Goal: Information Seeking & Learning: Learn about a topic

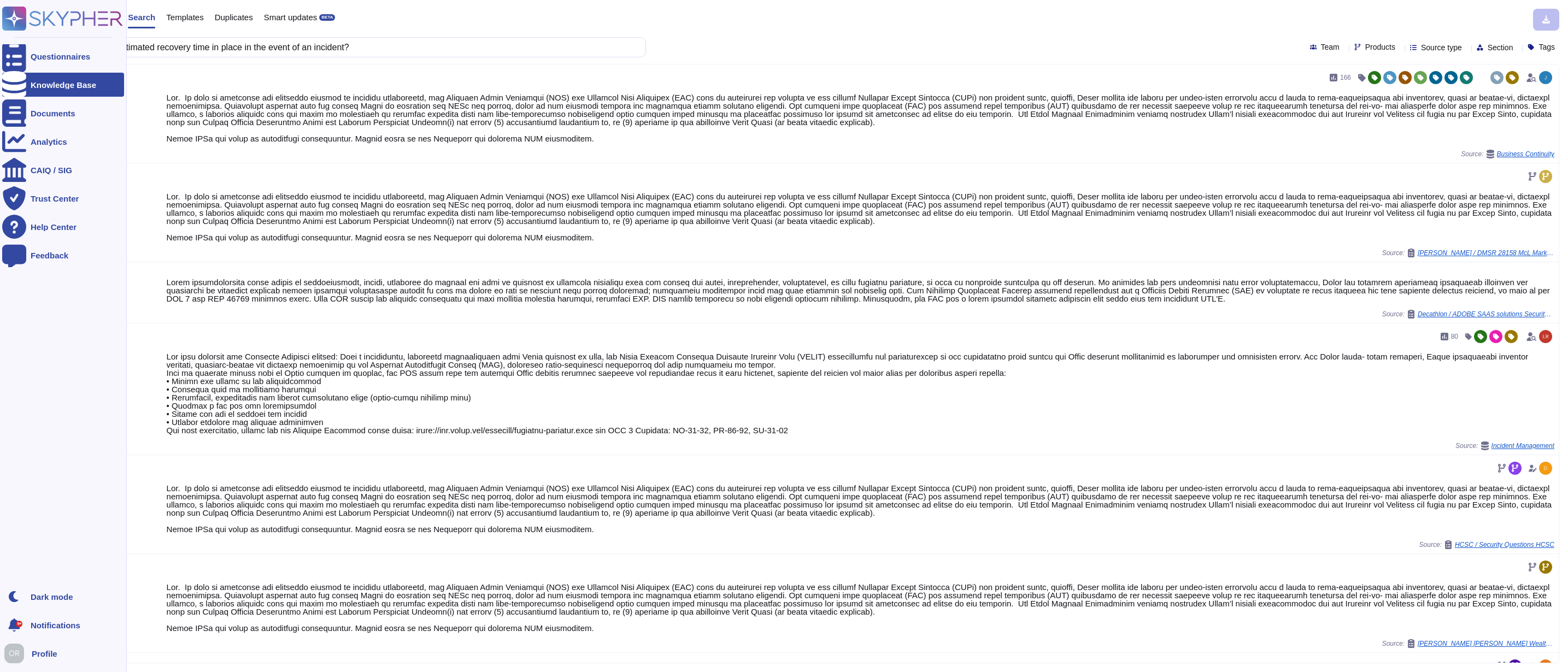
click at [19, 42] on div "Questionnaires Knowledge Base Documents Analytics CAIQ / SIG Trust Center Help …" at bounding box center [784, 336] width 1568 height 672
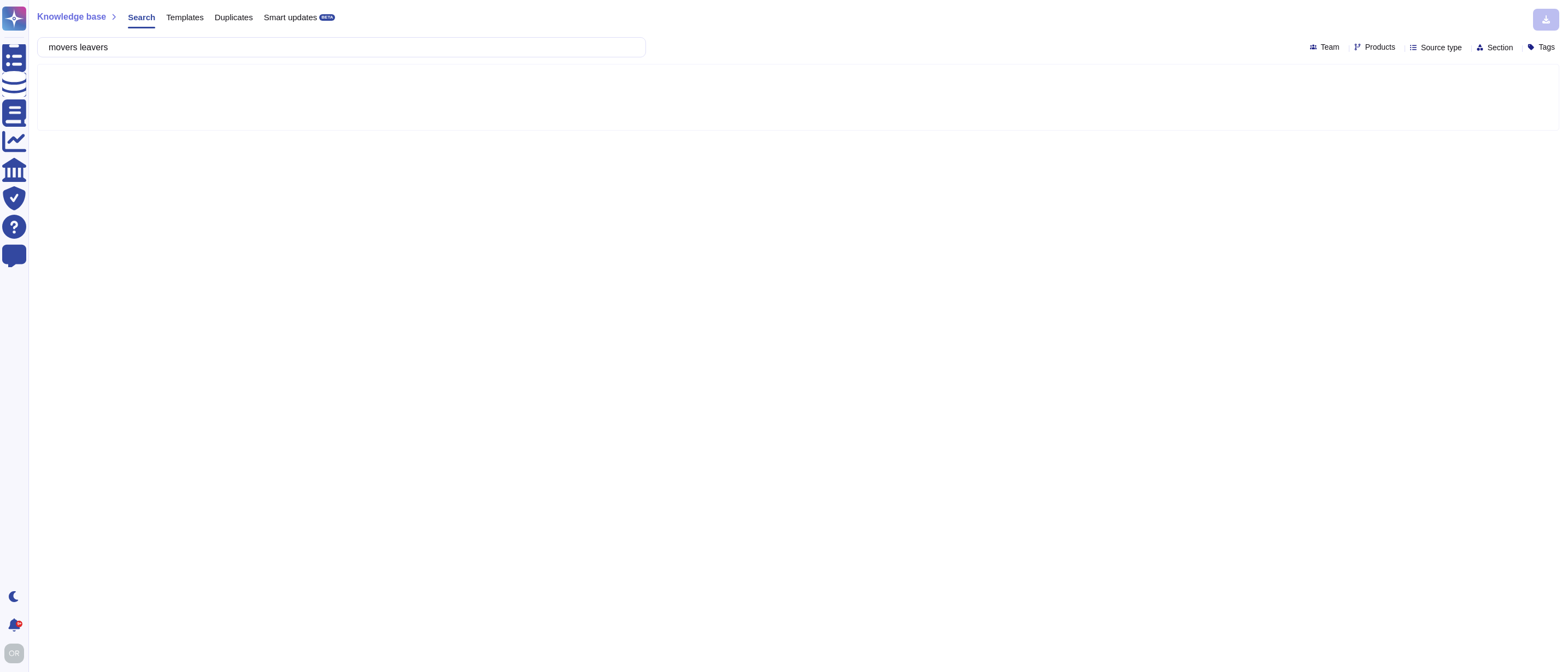
type input "movers leavers"
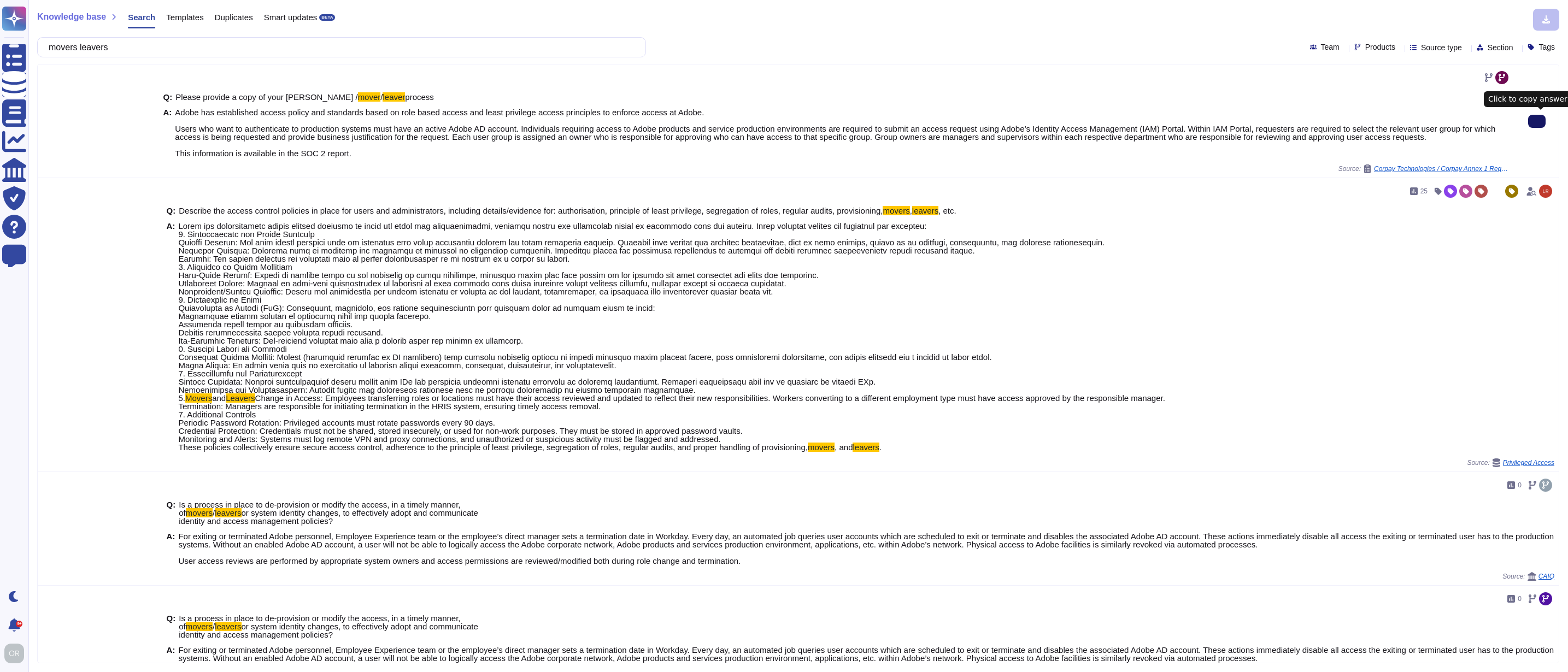
click at [1537, 121] on icon at bounding box center [1537, 121] width 0 height 0
click at [1365, 48] on span "Products" at bounding box center [1379, 47] width 30 height 7
type input "crea"
click at [1377, 97] on span "Creative Cloud" at bounding box center [1381, 99] width 54 height 10
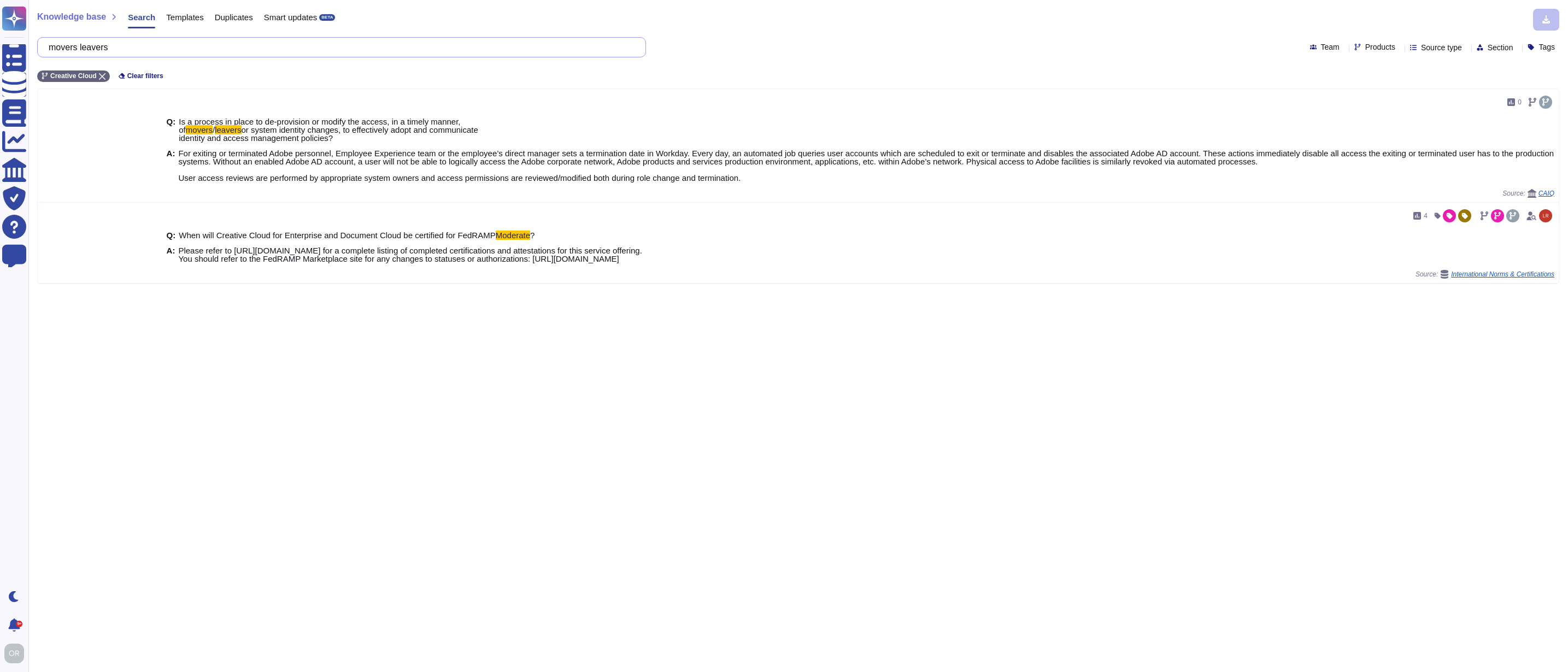
drag, startPoint x: 128, startPoint y: 47, endPoint x: 56, endPoint y: 47, distance: 72.0
click at [56, 47] on input "movers leavers" at bounding box center [339, 47] width 592 height 19
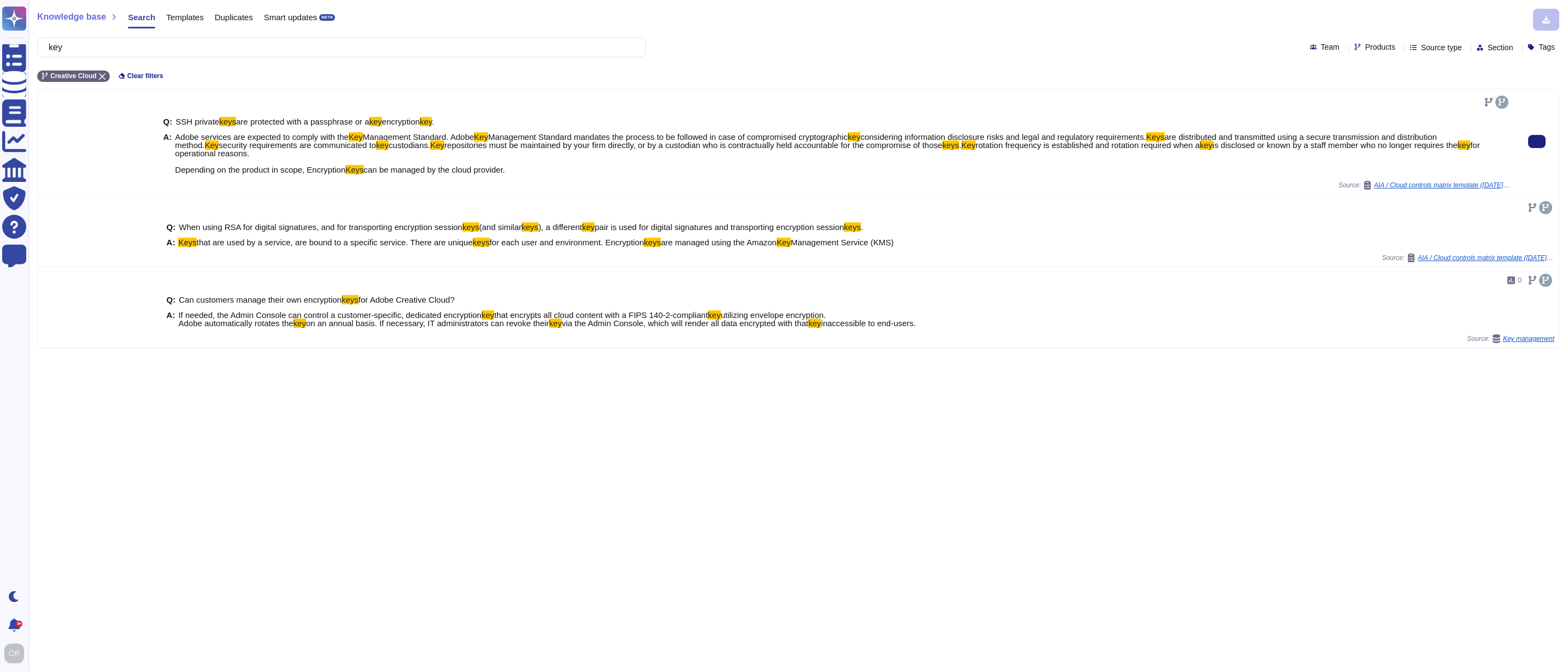
click at [353, 150] on span "security requirements are communicated to" at bounding box center [297, 145] width 157 height 9
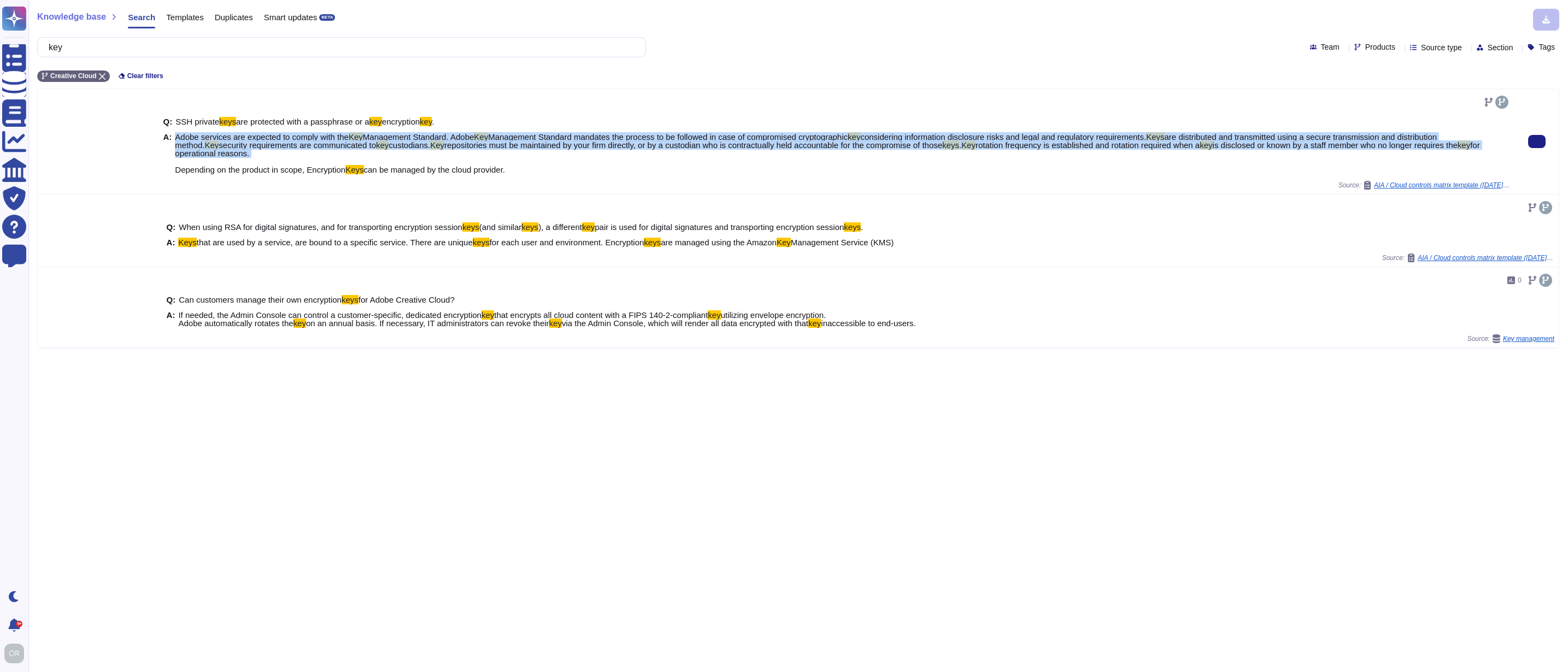
drag, startPoint x: 185, startPoint y: 137, endPoint x: 817, endPoint y: 167, distance: 632.7
click at [817, 167] on span "Adobe services are expected to comply with the Key Management Standard. Adobe K…" at bounding box center [843, 152] width 1336 height 41
copy span "Adobe services are expected to comply with the Key Management Standard. Adobe K…"
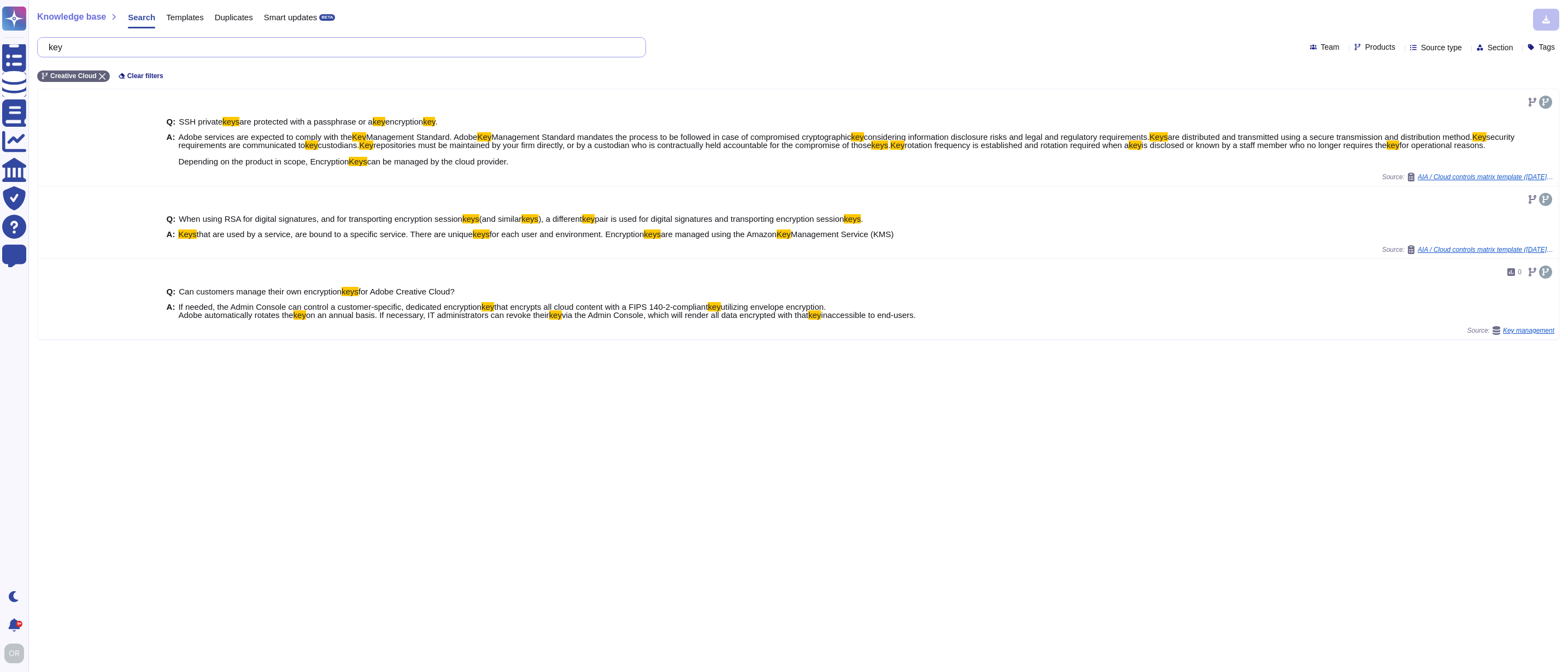
drag, startPoint x: 80, startPoint y: 48, endPoint x: 40, endPoint y: 48, distance: 40.0
click at [40, 48] on div "key" at bounding box center [341, 47] width 609 height 20
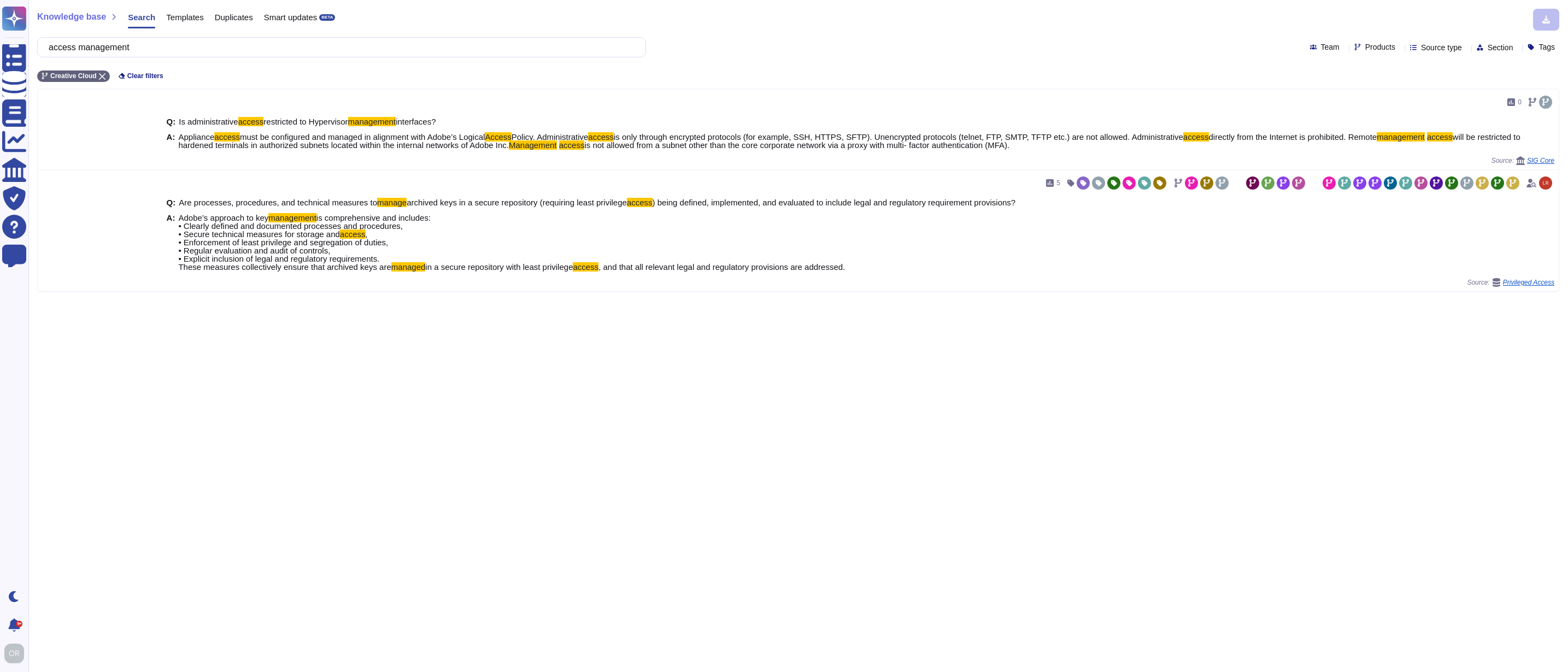
type input "access management"
click at [1365, 46] on span "Products" at bounding box center [1379, 47] width 30 height 7
type input "wide"
click at [1347, 100] on icon at bounding box center [1347, 100] width 0 height 0
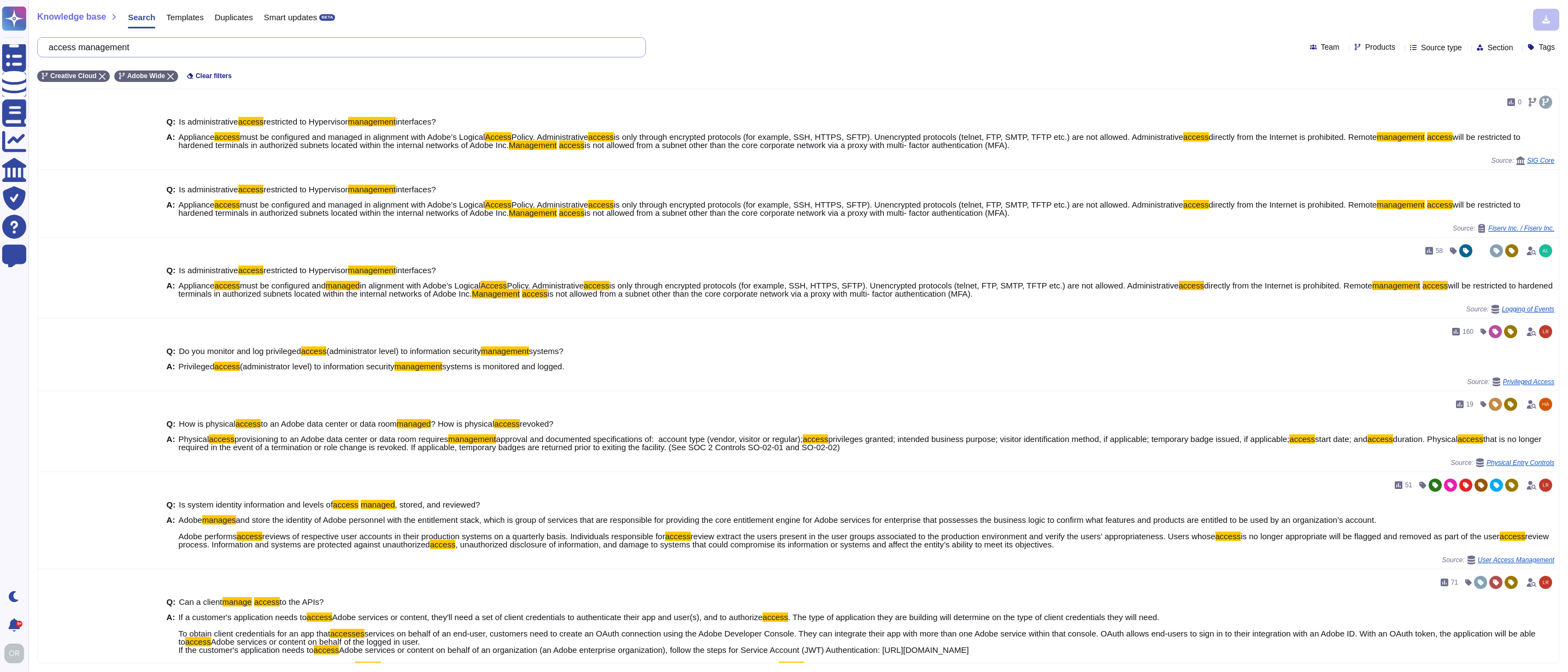
drag, startPoint x: 168, startPoint y: 49, endPoint x: 60, endPoint y: 49, distance: 108.0
click at [60, 49] on input "access management" at bounding box center [339, 47] width 592 height 19
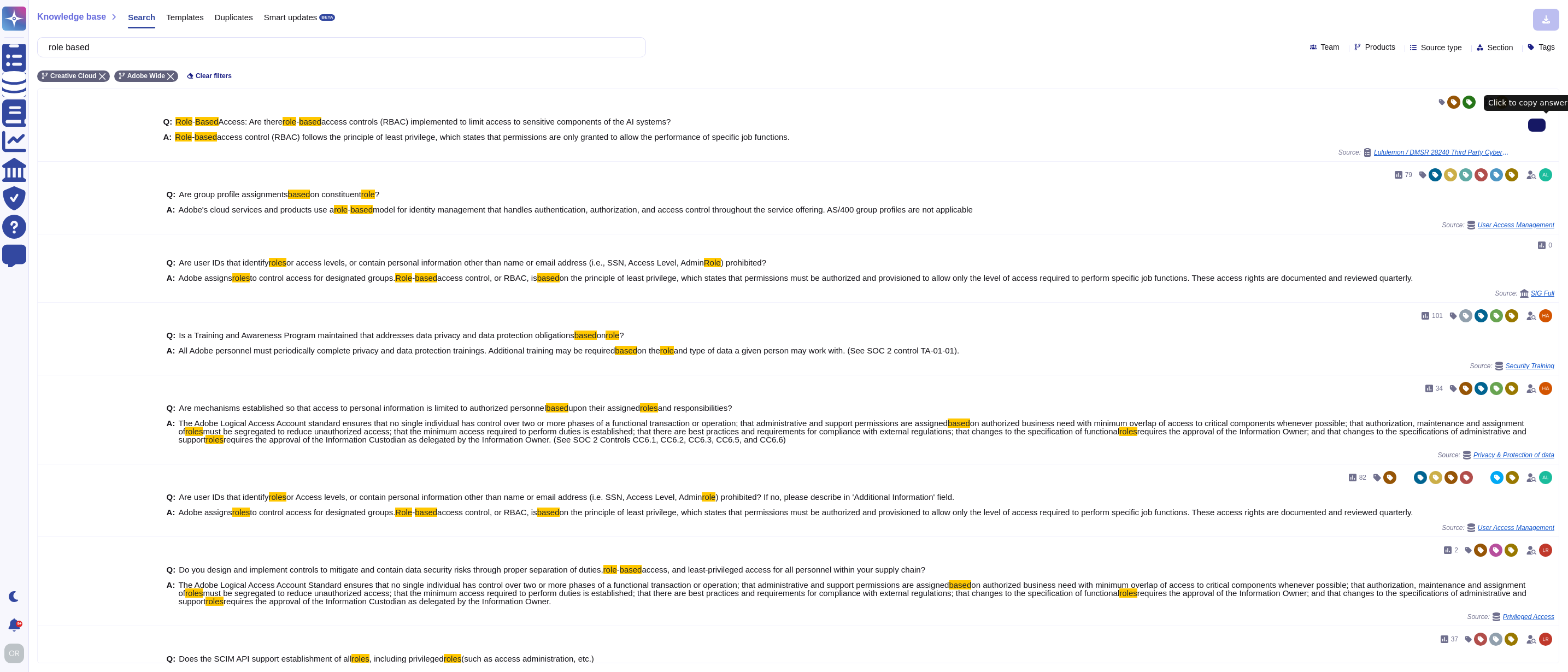
click at [1537, 125] on icon at bounding box center [1537, 125] width 0 height 0
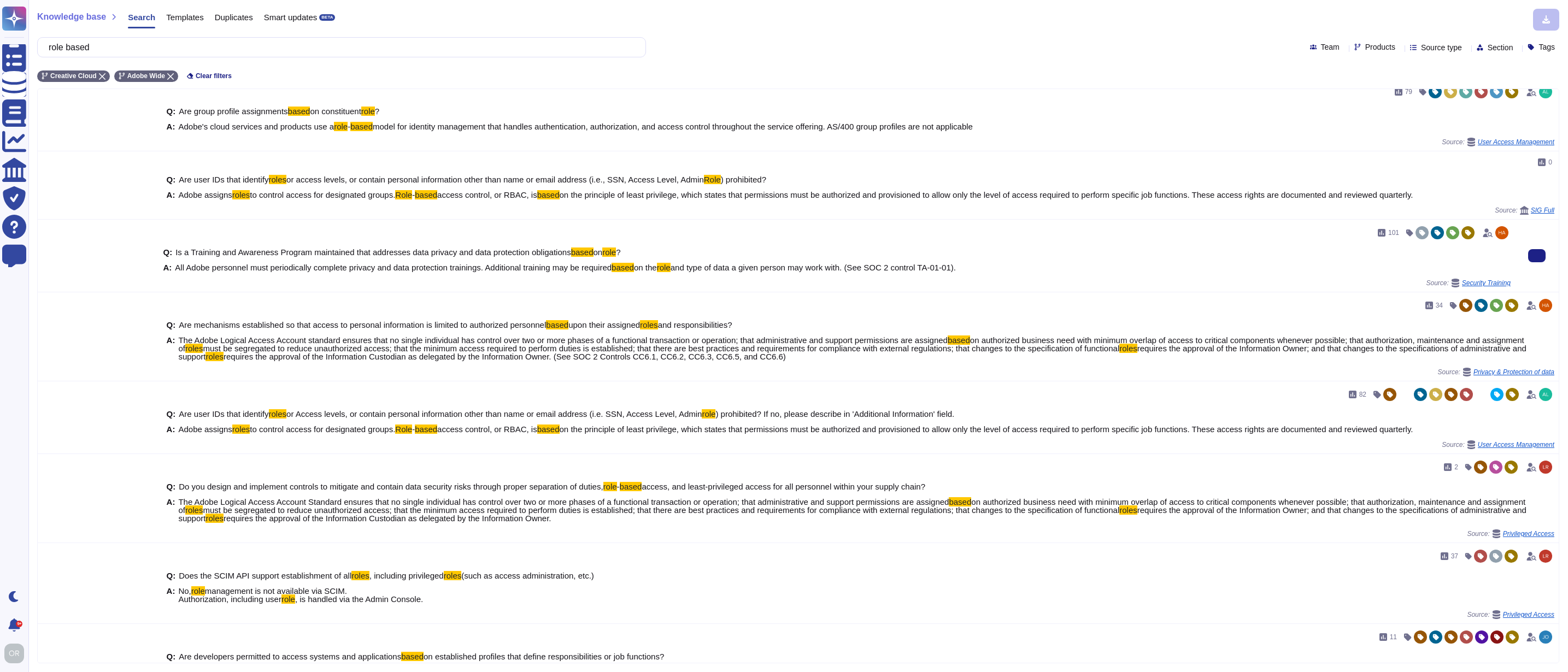
scroll to position [97, 0]
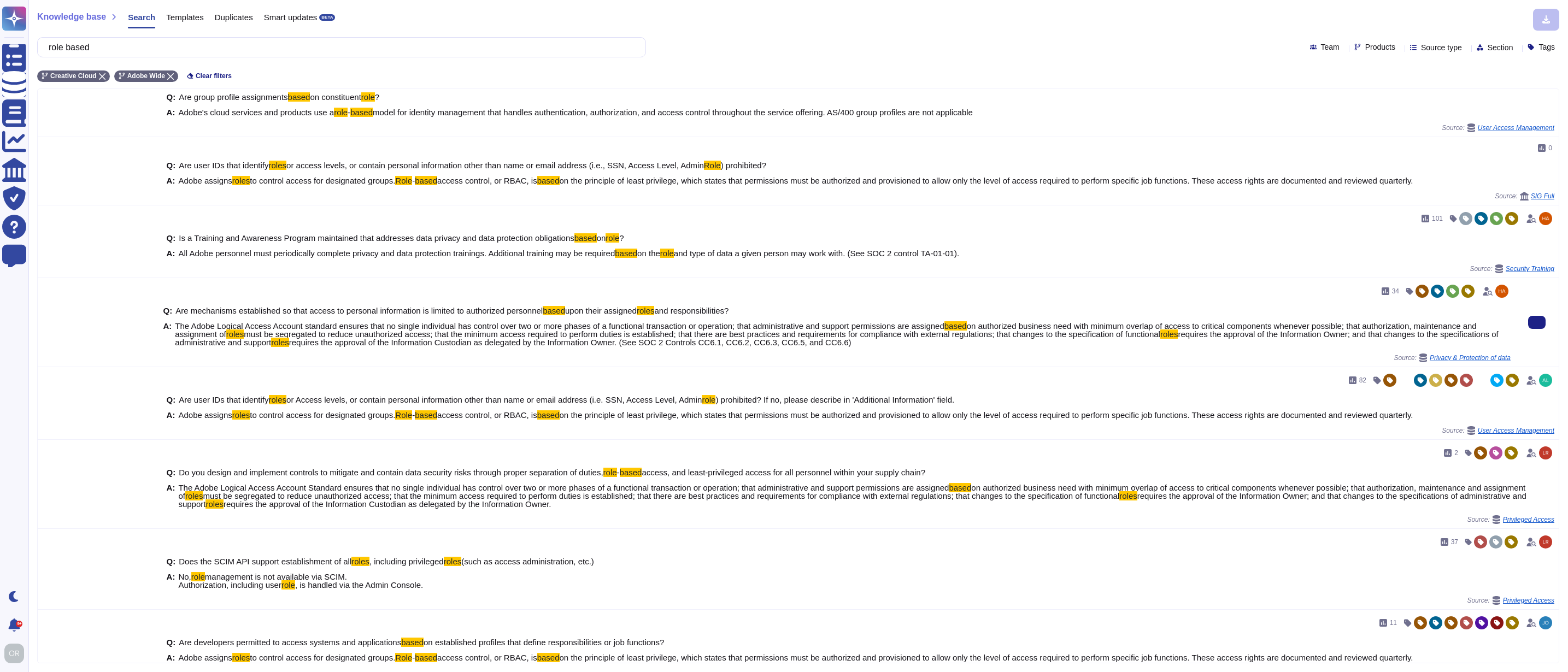
drag, startPoint x: 212, startPoint y: 328, endPoint x: 1067, endPoint y: 345, distance: 855.2
click at [1067, 345] on span "The Adobe Logical Access Account standard ensures that no single individual has…" at bounding box center [843, 334] width 1336 height 24
click at [792, 342] on span "requires the approval of the Information Custodian as delegated by the Informat…" at bounding box center [569, 342] width 562 height 9
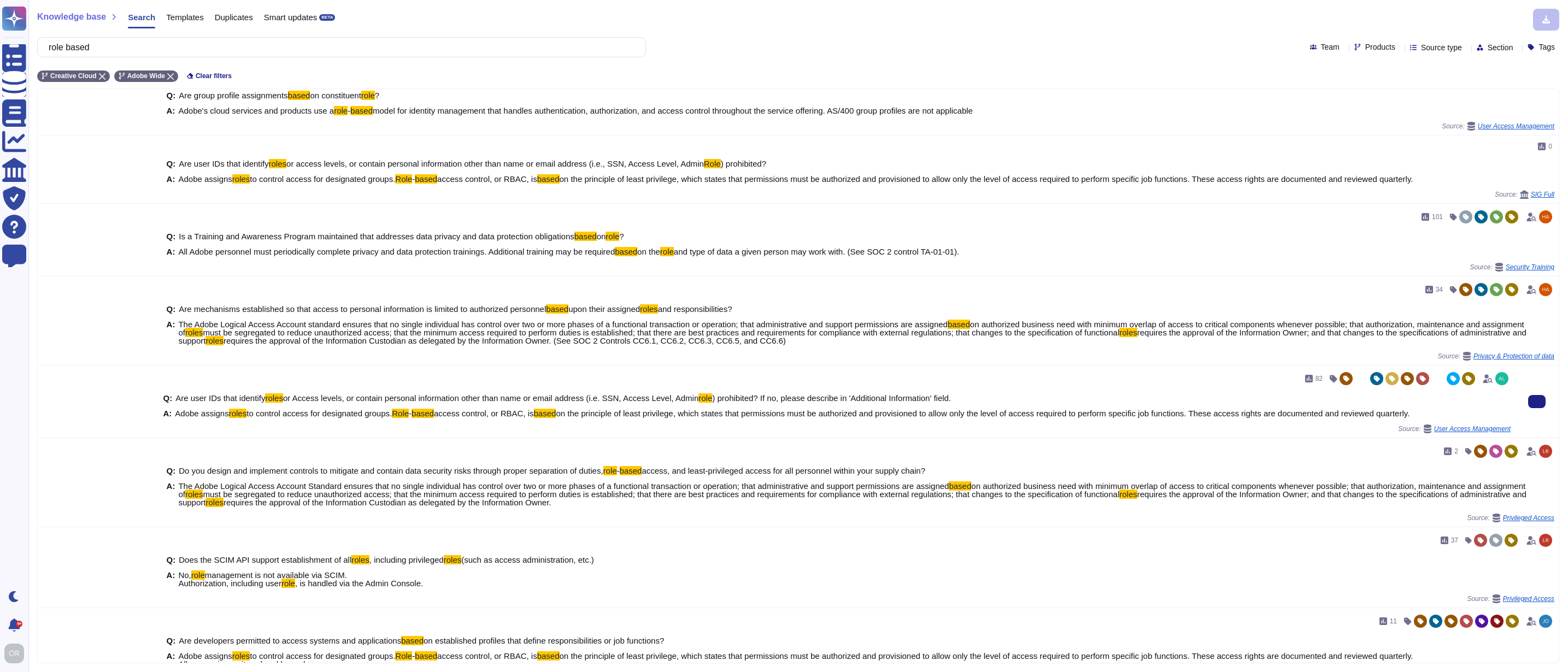
scroll to position [99, 0]
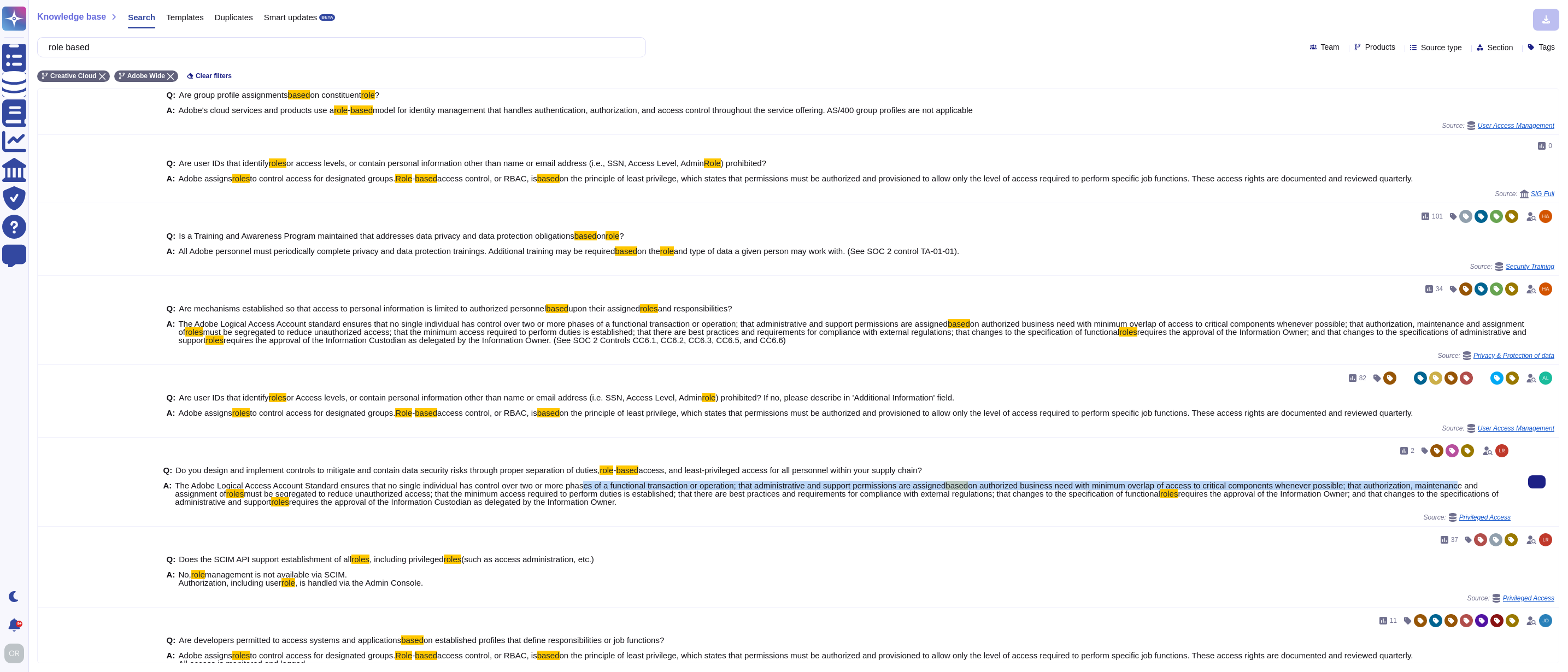
drag, startPoint x: 304, startPoint y: 491, endPoint x: 595, endPoint y: 488, distance: 291.0
click at [595, 488] on span "The Adobe Logical Access Account Standard ensures that no single individual has…" at bounding box center [843, 493] width 1336 height 24
click at [696, 490] on span "must be segregated to reduce unauthorized access; that the minimum access requi…" at bounding box center [702, 493] width 917 height 9
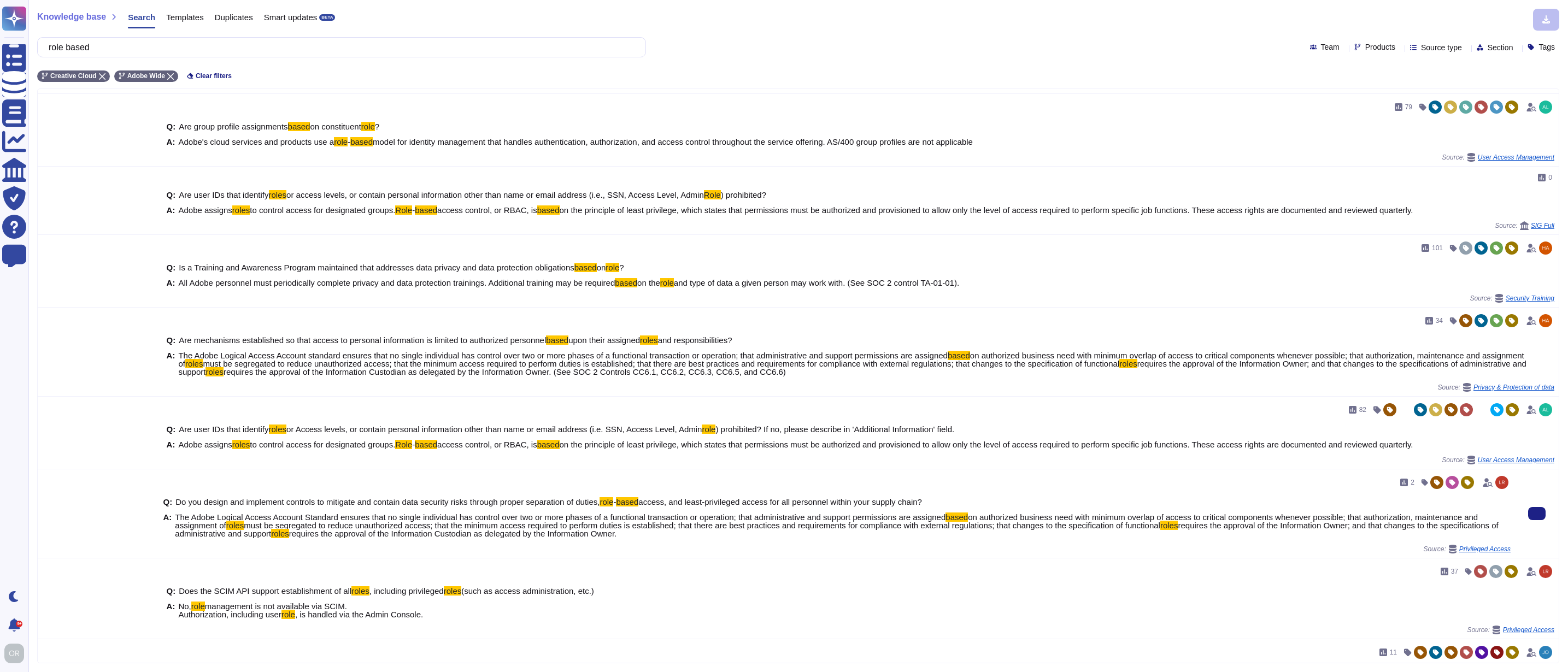
scroll to position [0, 0]
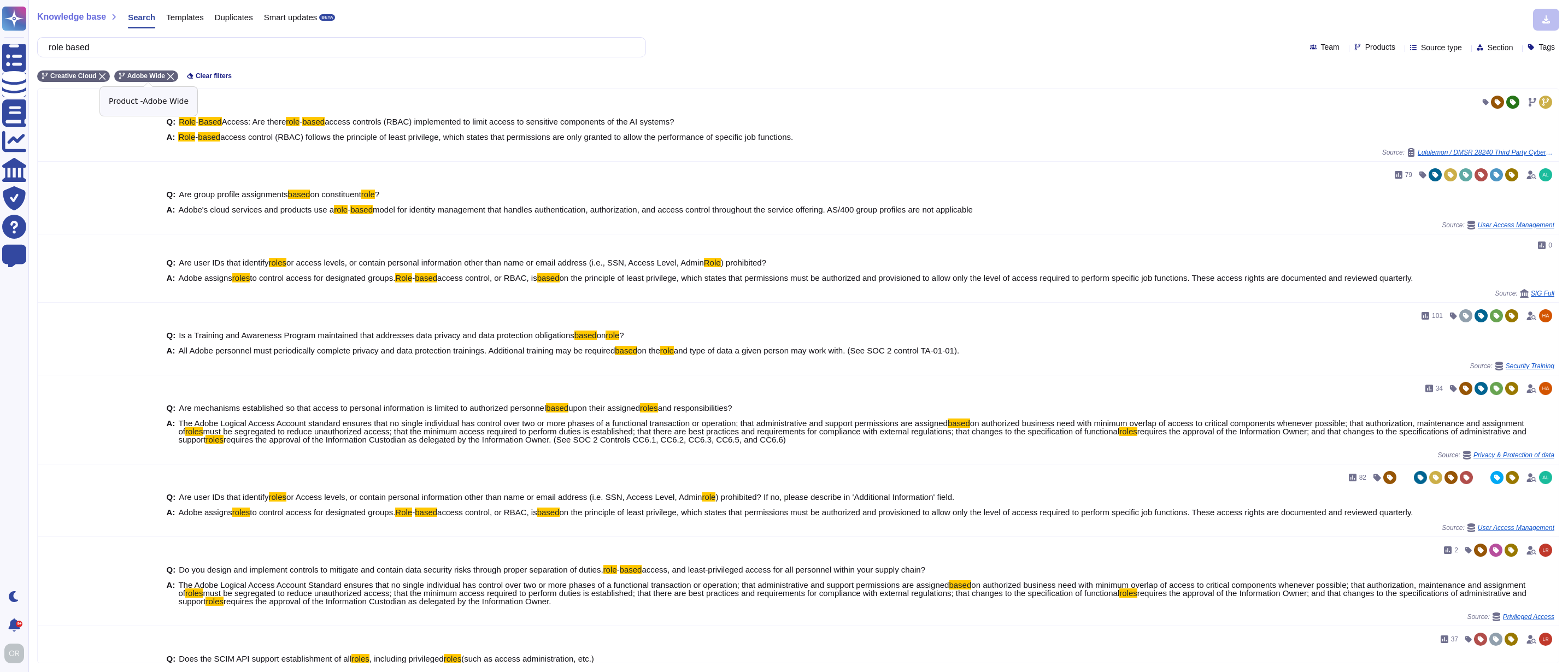
click at [172, 77] on icon at bounding box center [170, 76] width 6 height 6
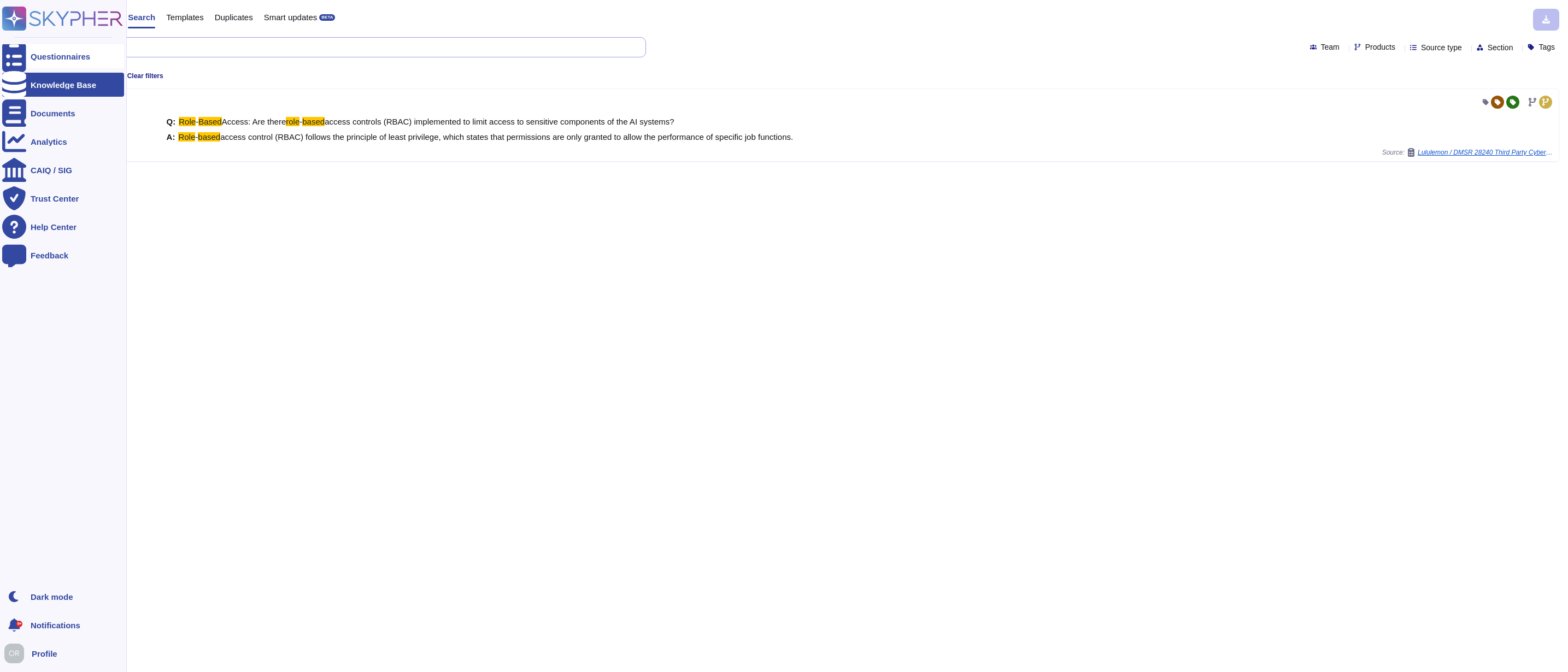
drag, startPoint x: 111, startPoint y: 47, endPoint x: 24, endPoint y: 46, distance: 87.0
click at [24, 46] on div "Questionnaires Knowledge Base Documents Analytics CAIQ / SIG Trust Center Help …" at bounding box center [784, 336] width 1568 height 672
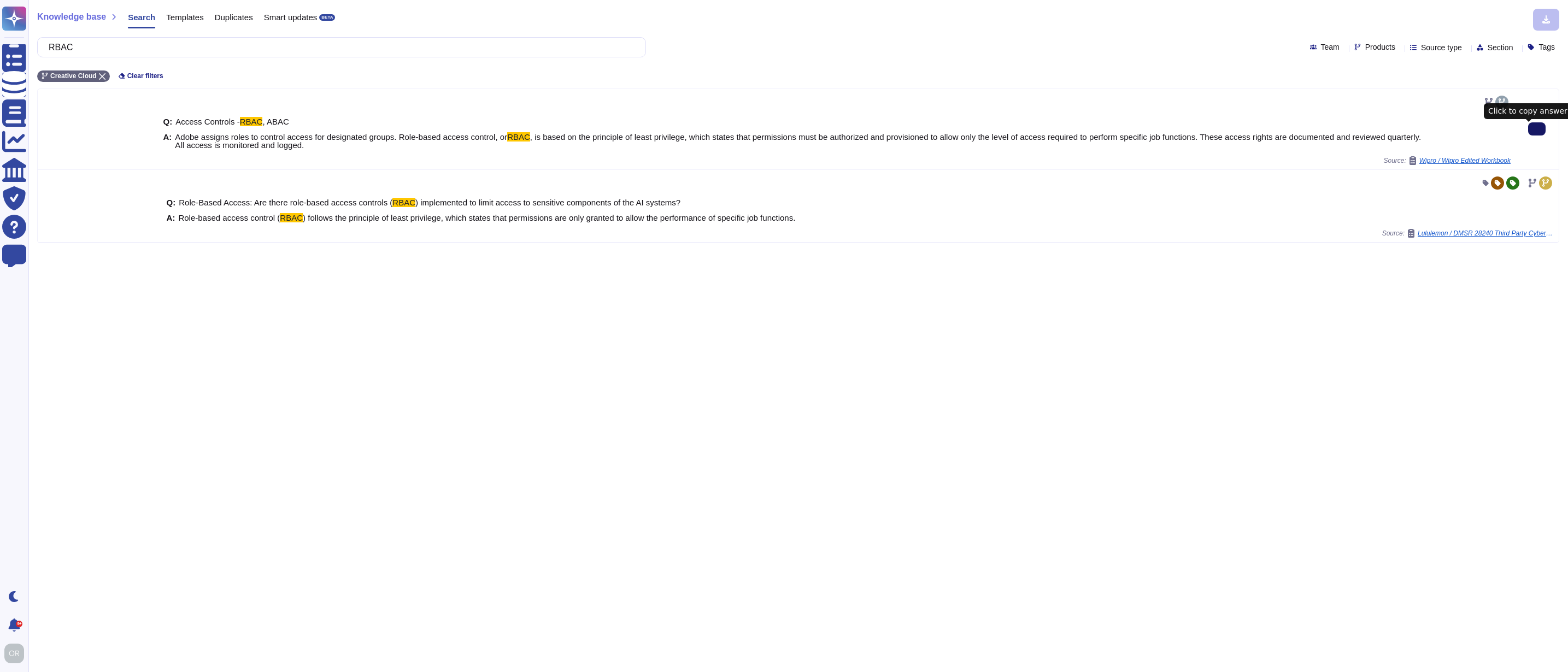
click at [1528, 135] on button at bounding box center [1536, 129] width 17 height 14
drag, startPoint x: 96, startPoint y: 46, endPoint x: 56, endPoint y: 45, distance: 40.0
click at [56, 45] on input "RBAC" at bounding box center [339, 47] width 592 height 19
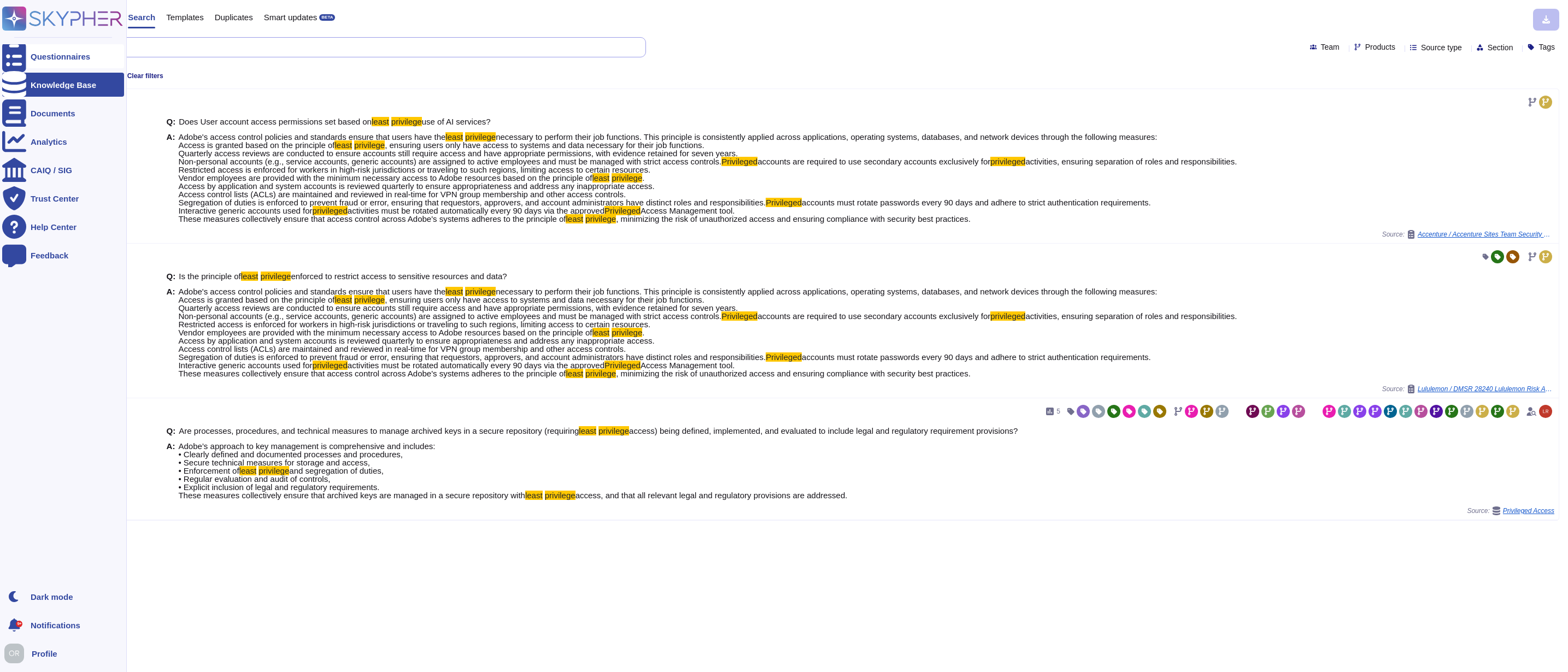
drag, startPoint x: 143, startPoint y: 46, endPoint x: 28, endPoint y: 48, distance: 115.0
click at [28, 48] on div "Questionnaires Knowledge Base Documents Analytics CAIQ / SIG Trust Center Help …" at bounding box center [784, 336] width 1568 height 672
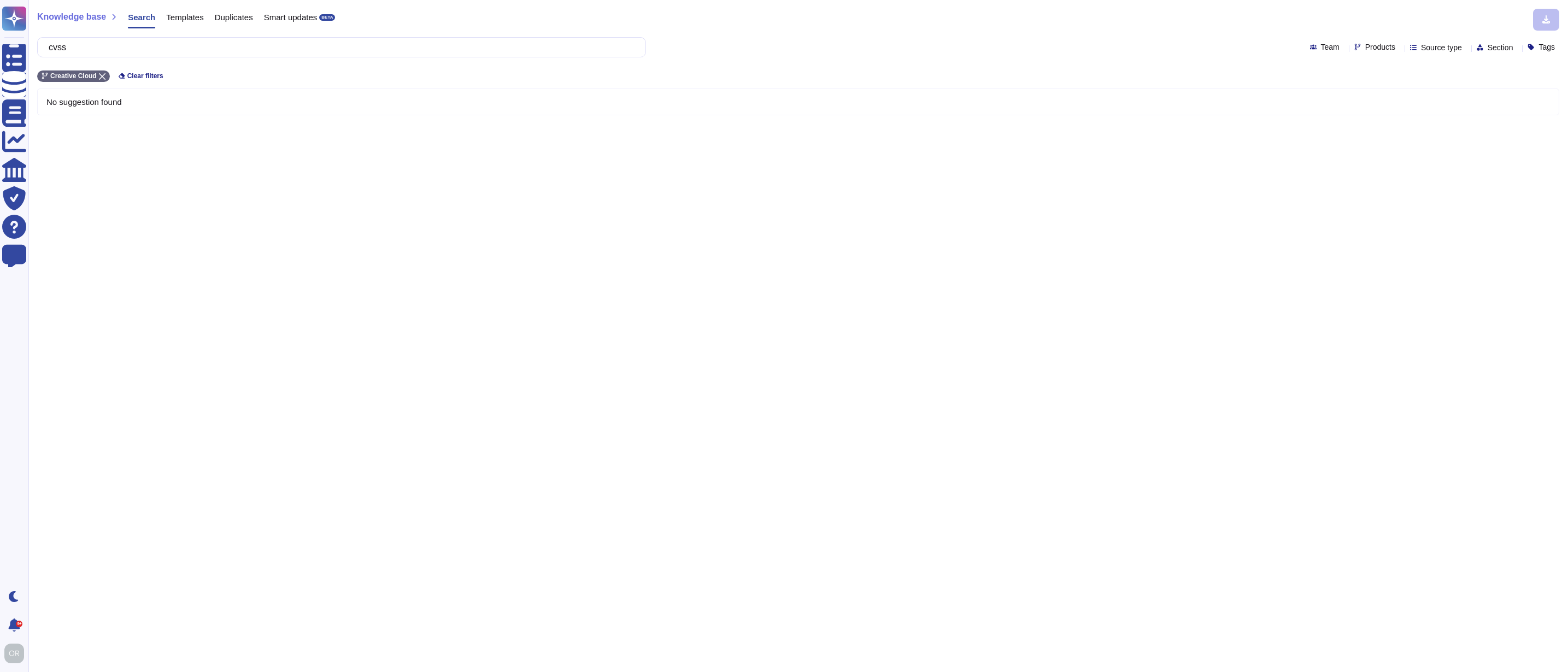
type input "cvss"
click at [1365, 45] on span "Products" at bounding box center [1379, 47] width 30 height 7
type input "wide"
click at [1374, 100] on span "Adobe Wide" at bounding box center [1377, 99] width 45 height 10
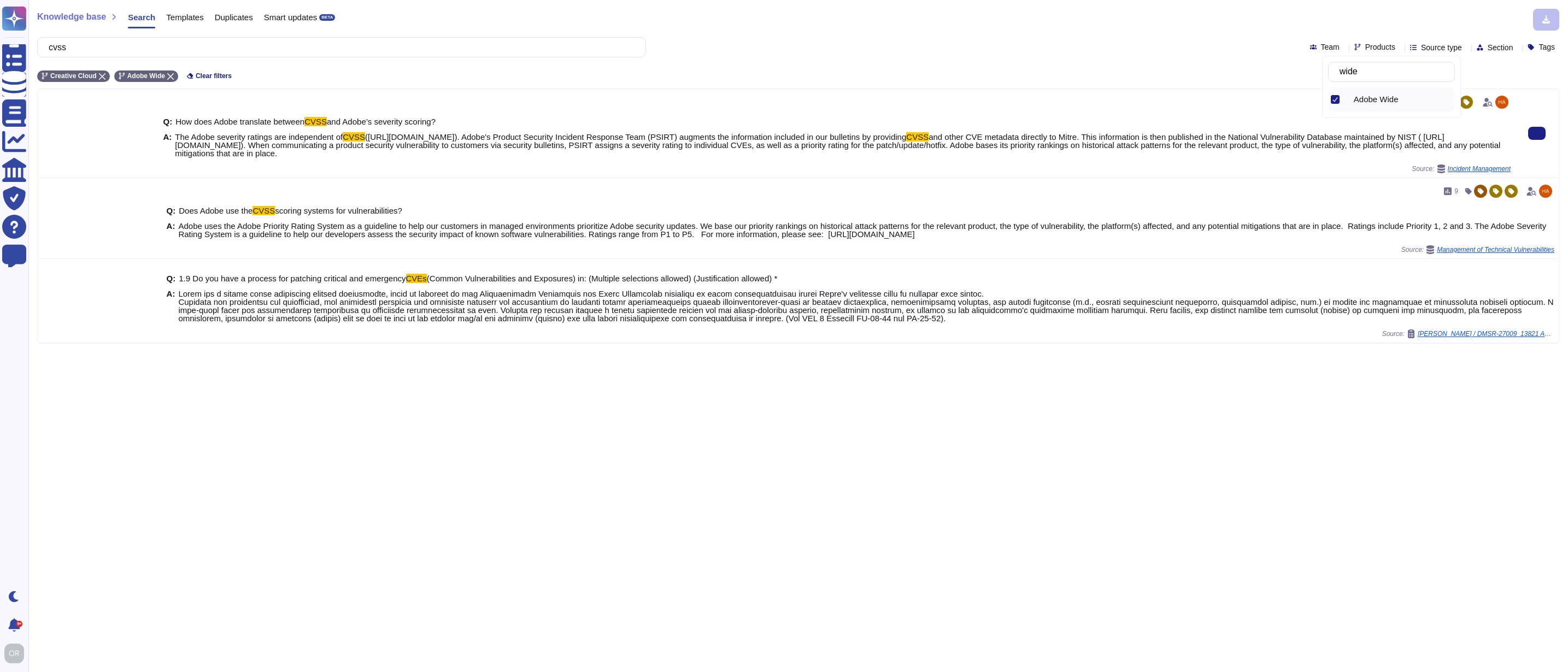
click at [530, 148] on span "and other CVE metadata directly to Mitre. This information is then published in…" at bounding box center [837, 145] width 1325 height 25
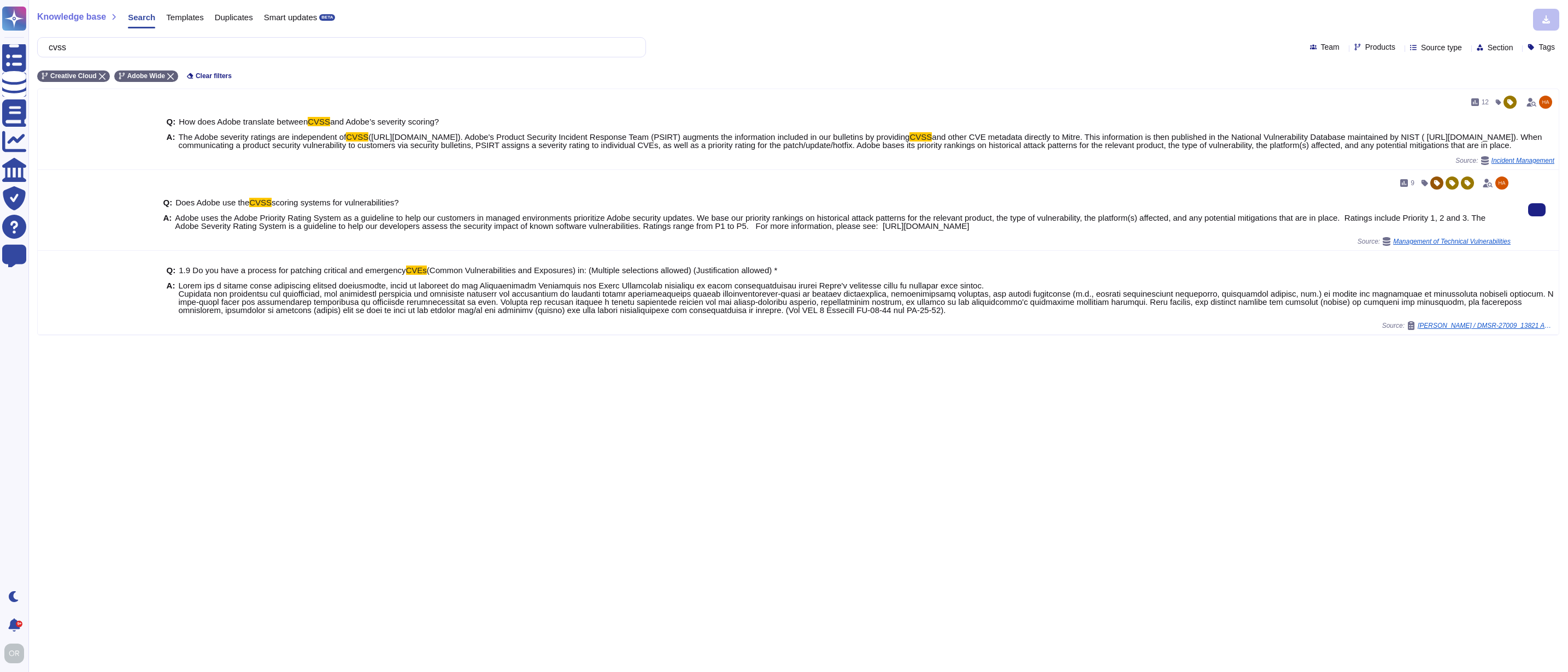
drag, startPoint x: 1129, startPoint y: 235, endPoint x: 925, endPoint y: 234, distance: 204.0
click at [925, 230] on span "Adobe uses the Adobe Priority Rating System as a guideline to help our customer…" at bounding box center [843, 222] width 1336 height 16
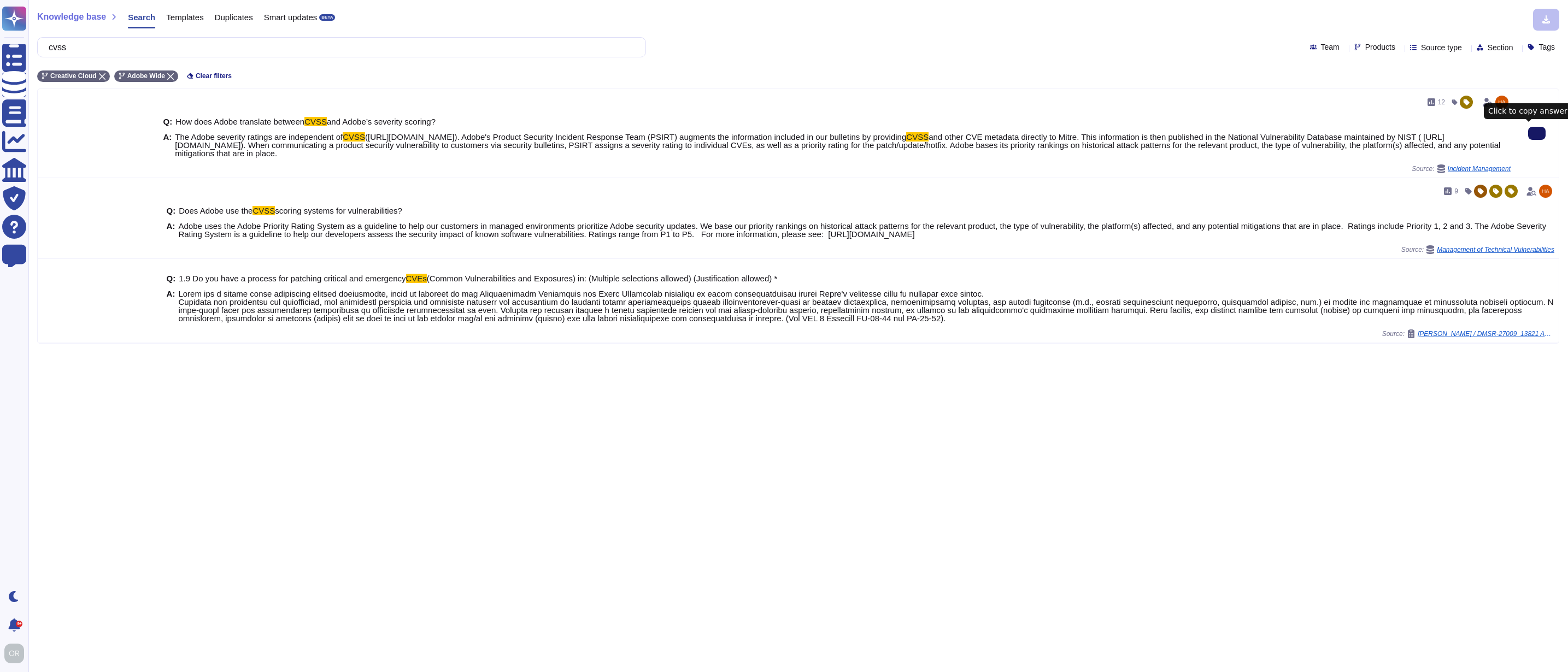
click at [1537, 133] on icon at bounding box center [1537, 133] width 0 height 0
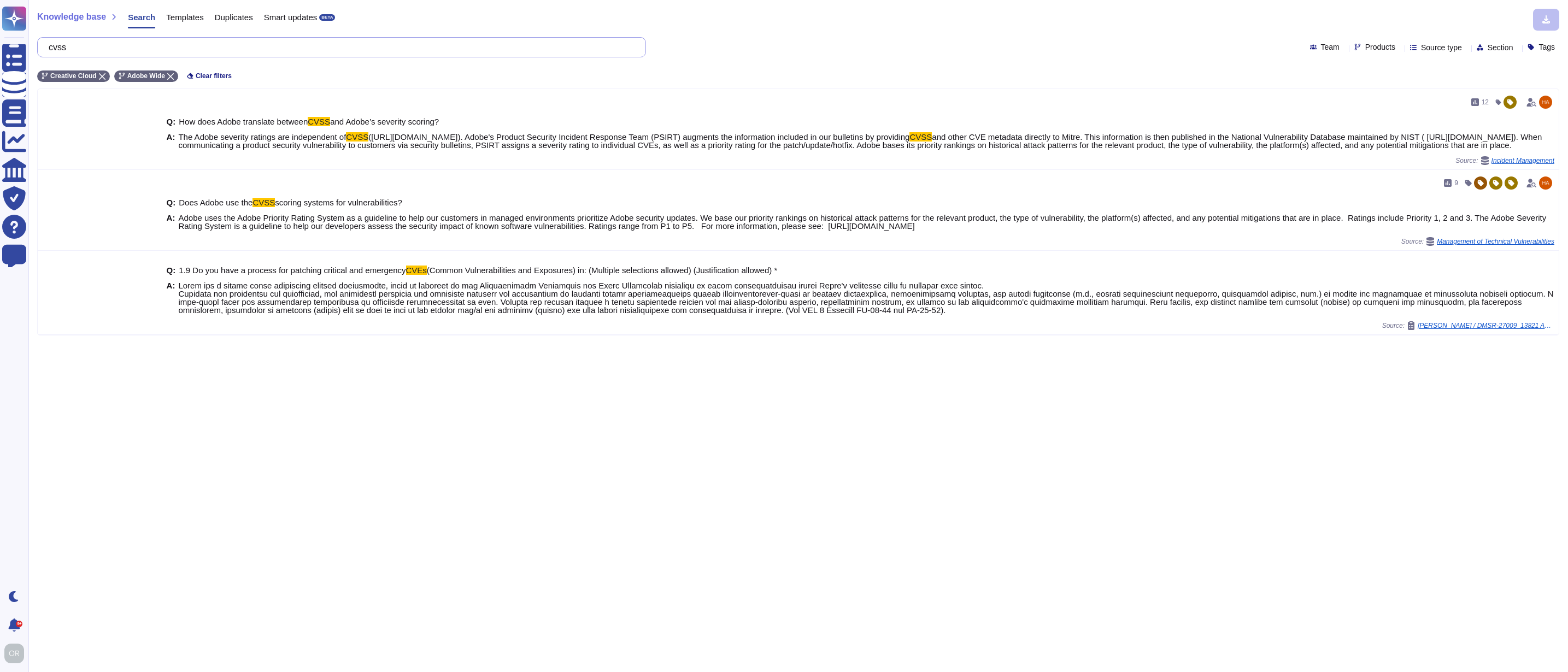
drag, startPoint x: 84, startPoint y: 50, endPoint x: 49, endPoint y: 51, distance: 35.0
click at [49, 51] on div "cvss" at bounding box center [341, 47] width 609 height 20
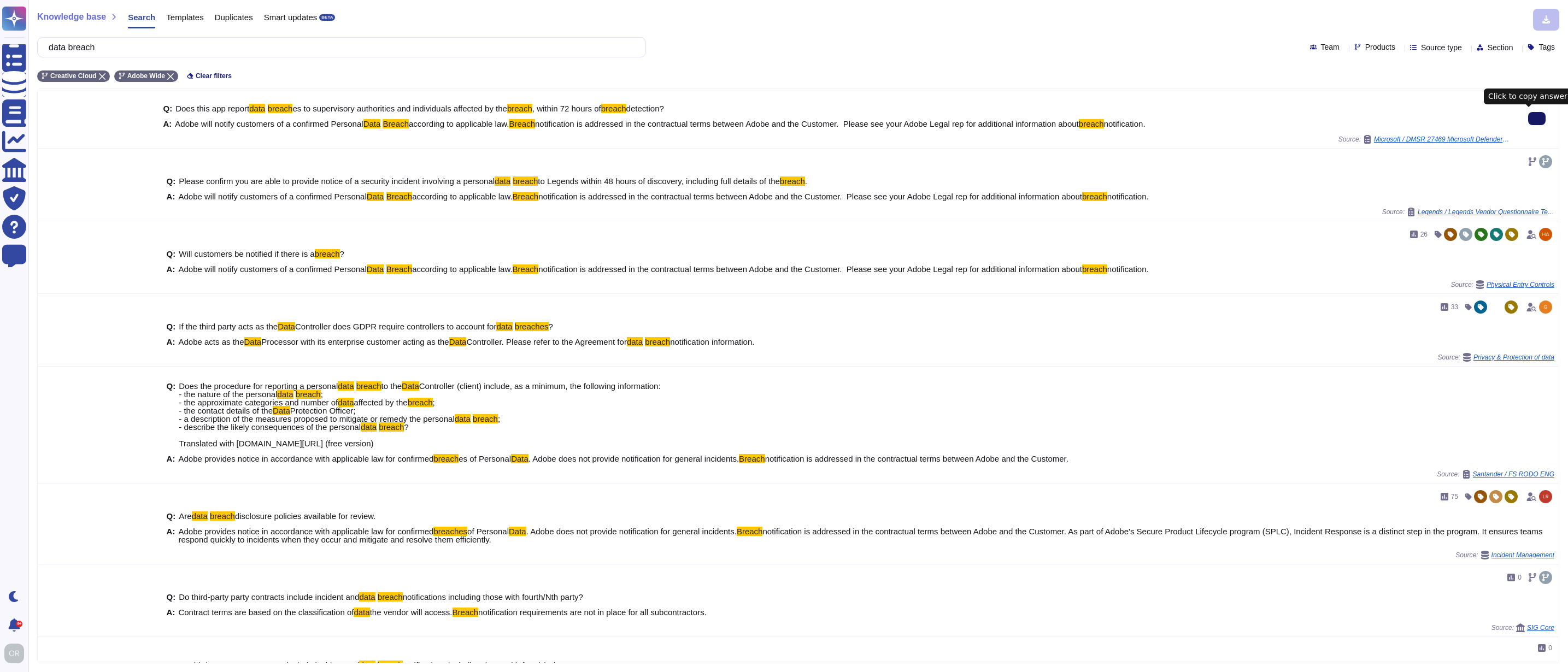
type input "data breach"
click at [1537, 118] on icon at bounding box center [1537, 118] width 0 height 0
